Goal: Navigation & Orientation: Find specific page/section

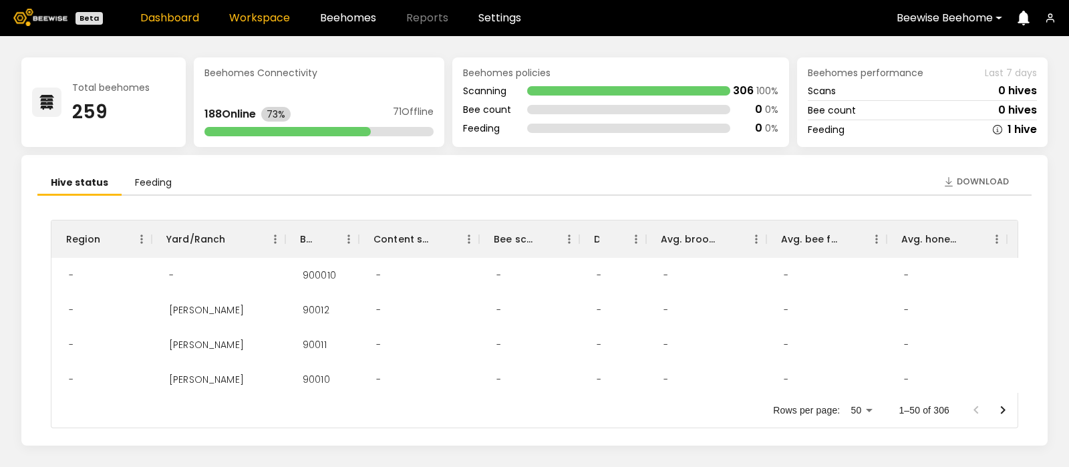
click at [268, 17] on link "Workspace" at bounding box center [259, 18] width 61 height 11
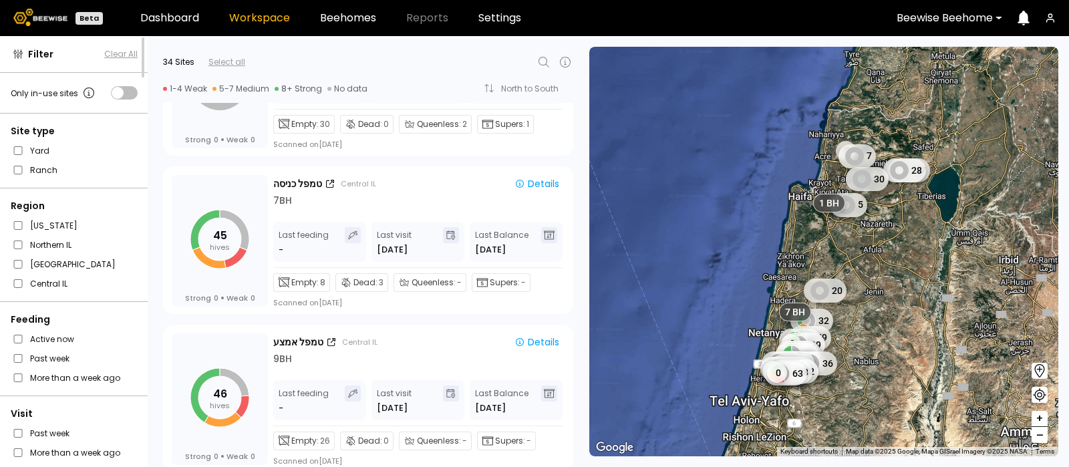
scroll to position [2480, 0]
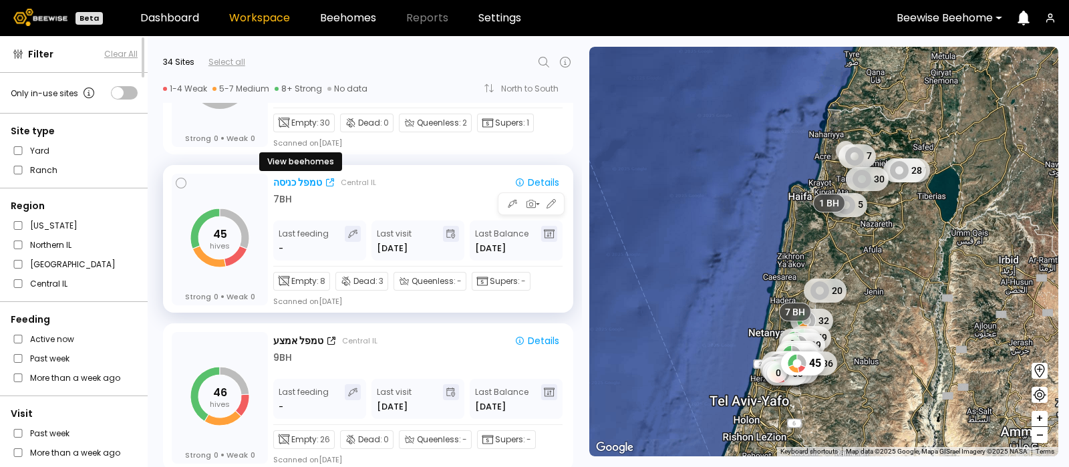
click at [285, 176] on div "טמפל כניסה" at bounding box center [297, 183] width 49 height 14
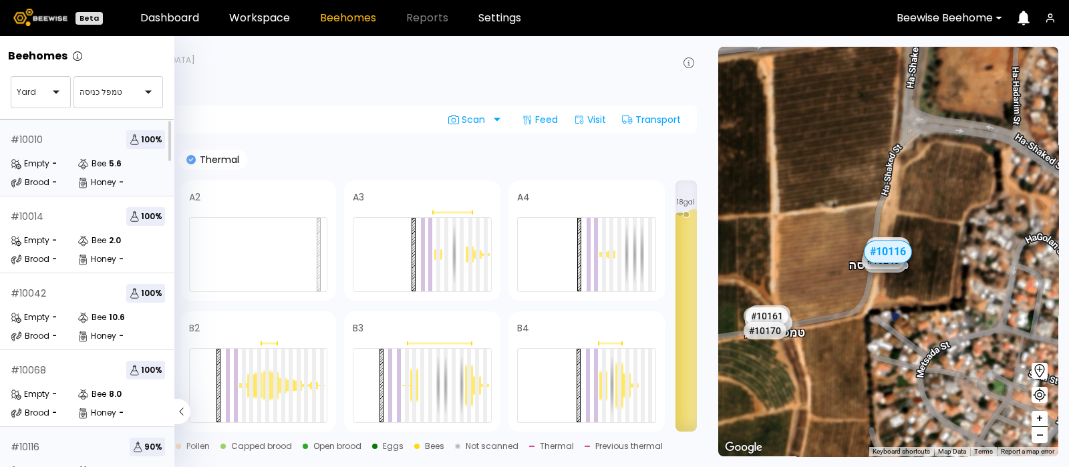
click at [70, 145] on div "# 10010 100 %" at bounding box center [88, 139] width 154 height 19
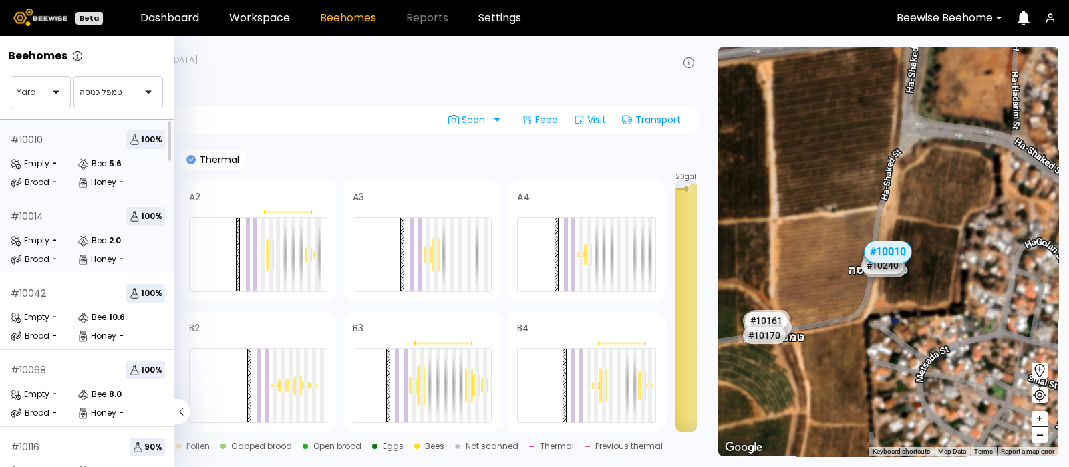
click at [40, 225] on div "# 10014 100 %" at bounding box center [88, 216] width 154 height 19
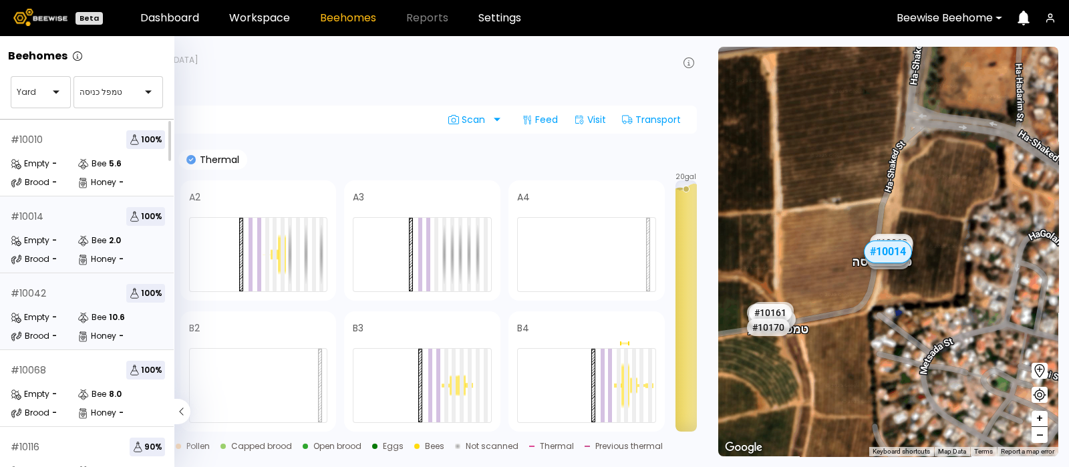
click at [27, 309] on div "# 10042 100 % Empty - Bee 10.6 Brood - Honey -" at bounding box center [88, 311] width 176 height 77
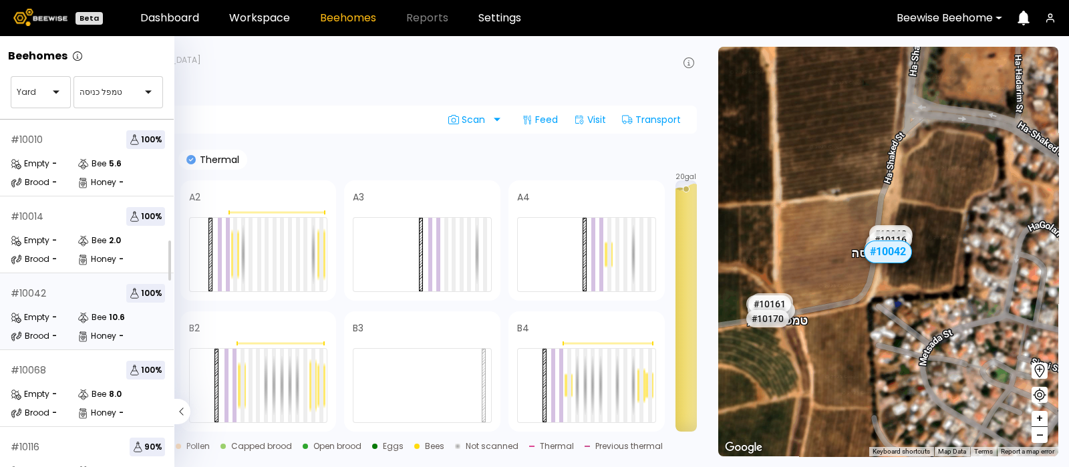
scroll to position [197, 0]
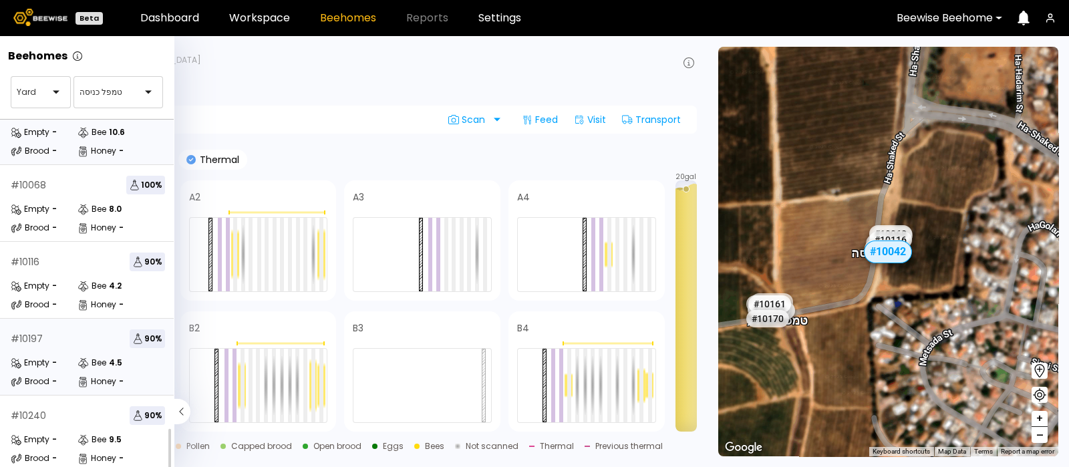
click at [59, 339] on div "# 10197 90 % Empty - Bee 4.5 Brood - Honey -" at bounding box center [88, 357] width 176 height 77
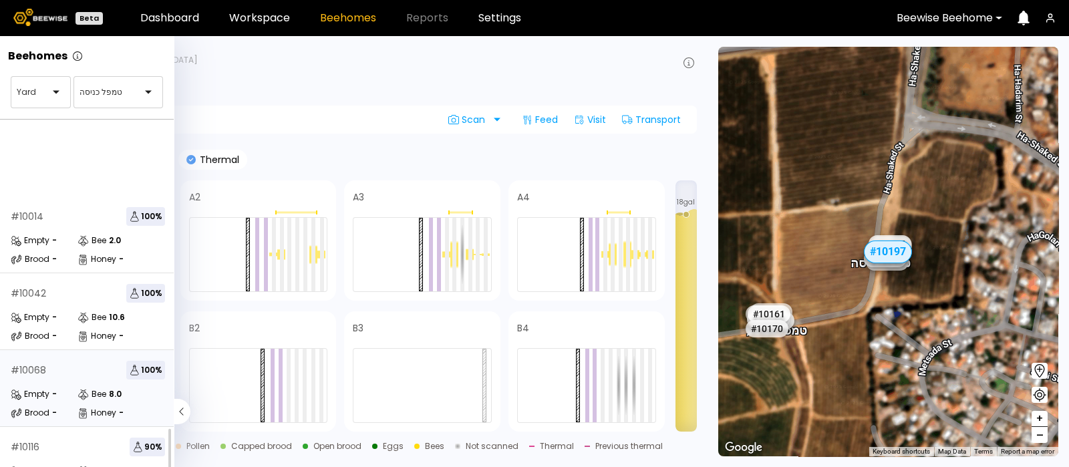
scroll to position [197, 0]
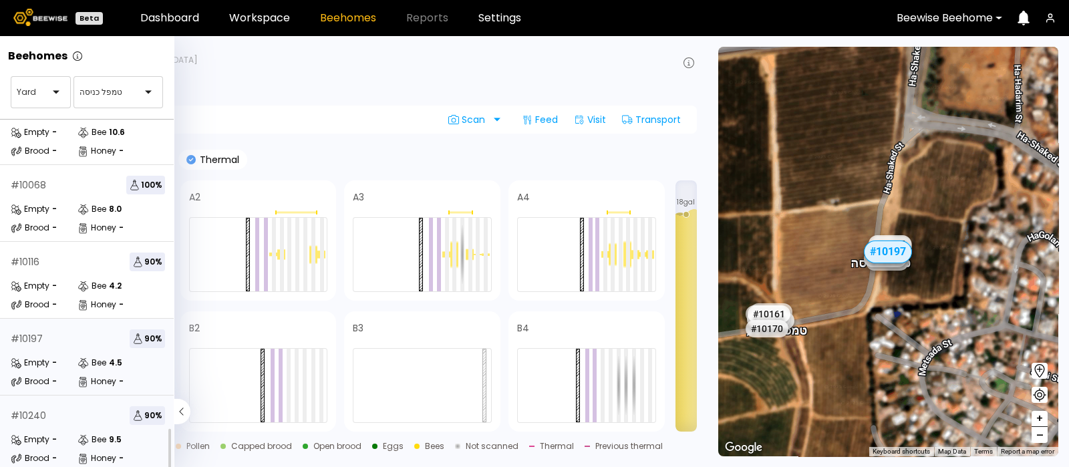
click at [38, 418] on div "# 10240 90 % Empty - Bee 9.5 Brood - Honey -" at bounding box center [88, 434] width 176 height 77
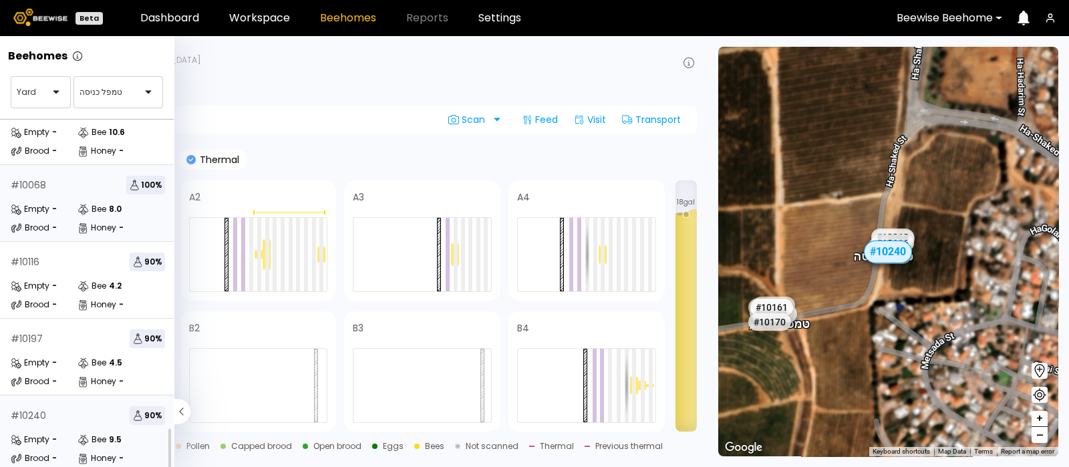
click at [69, 185] on div "# 10068 100 % Empty - Bee 8.0 Brood - Honey -" at bounding box center [88, 203] width 176 height 77
